Goal: Task Accomplishment & Management: Manage account settings

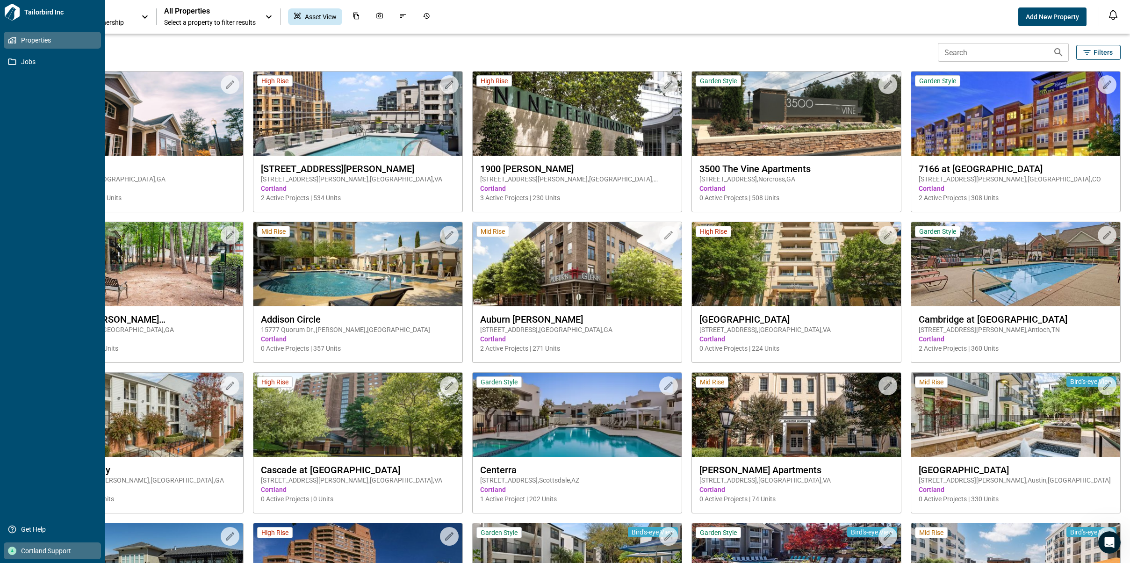
click at [39, 550] on span "Cortland Support" at bounding box center [54, 550] width 76 height 9
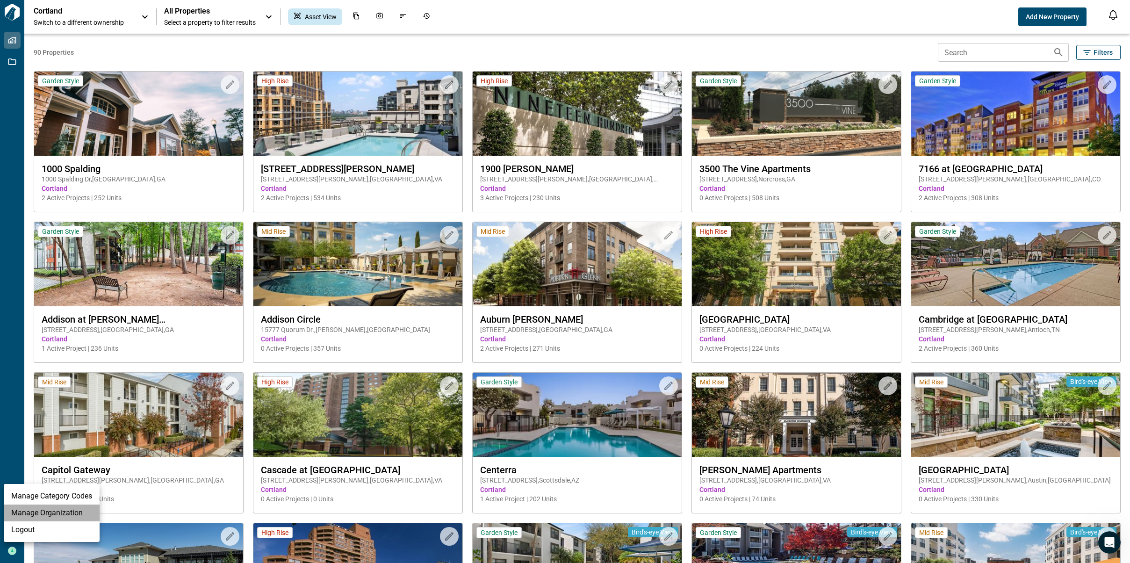
click at [71, 510] on li "Manage Organization" at bounding box center [52, 512] width 96 height 17
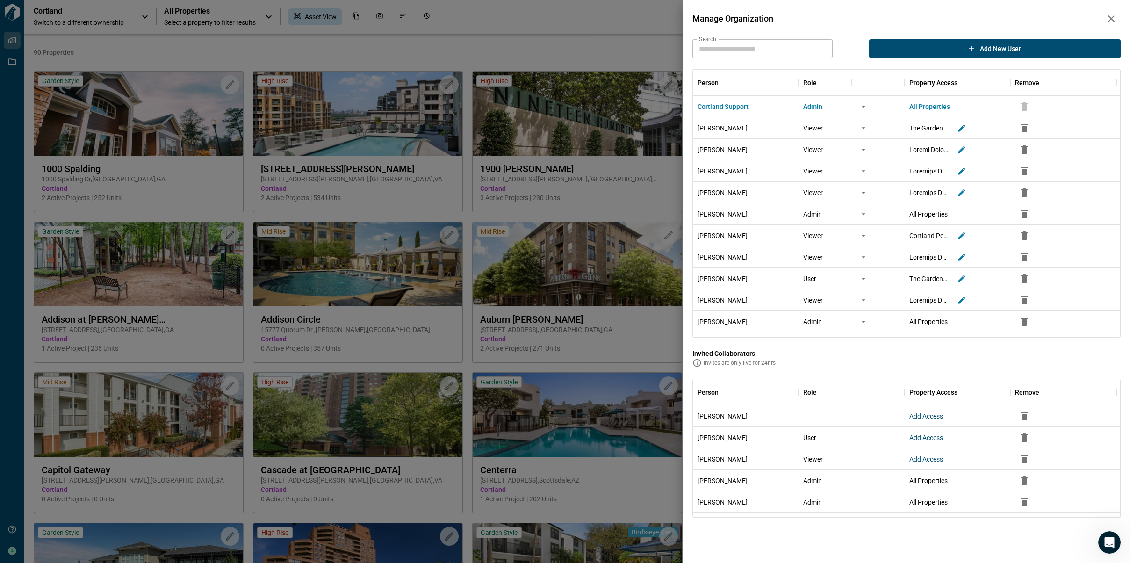
click at [781, 46] on input "Search" at bounding box center [762, 48] width 140 height 19
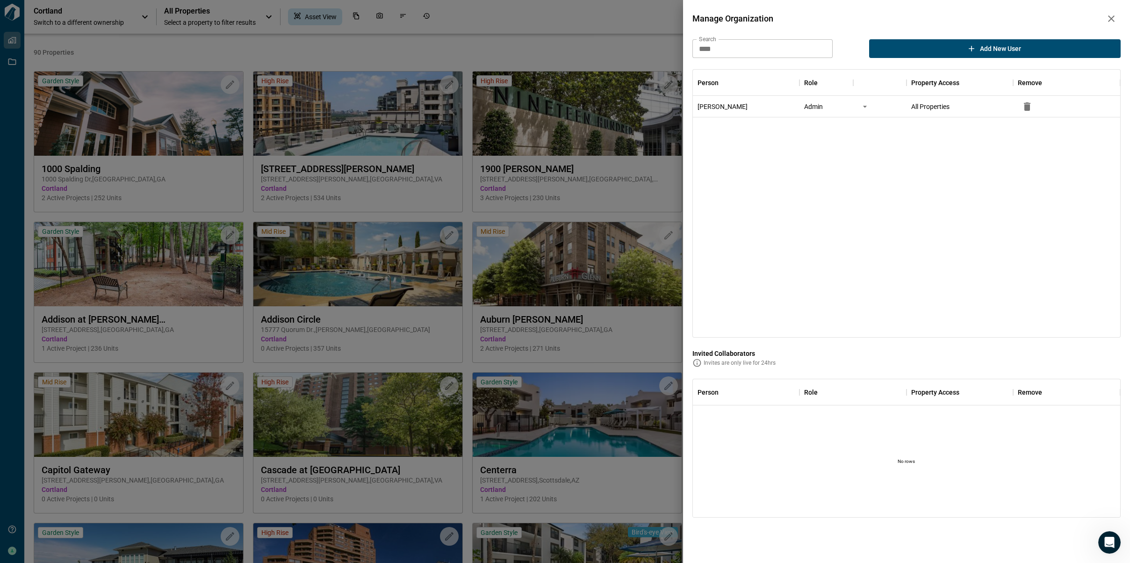
type input "****"
